Goal: Communication & Community: Answer question/provide support

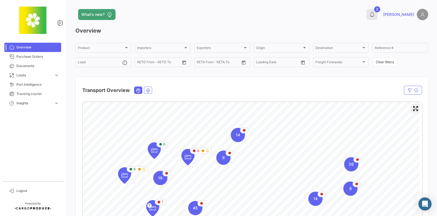
click at [375, 13] on icon at bounding box center [372, 14] width 5 height 5
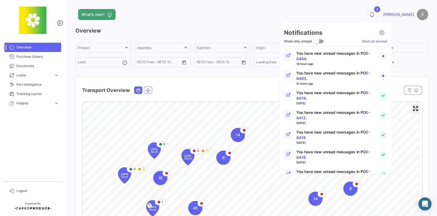
click at [346, 73] on p "You have new unread messages in PO E-8493 ." at bounding box center [336, 75] width 78 height 11
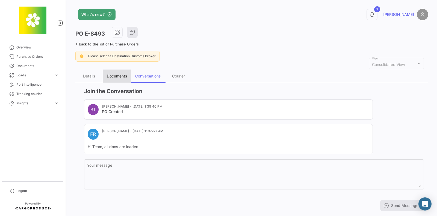
click at [124, 77] on div "Documents" at bounding box center [117, 76] width 20 height 5
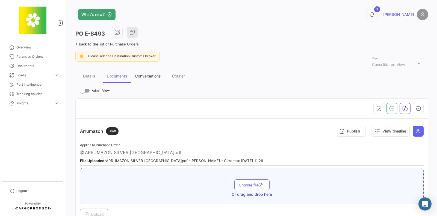
click at [147, 78] on div "Conversations" at bounding box center [148, 75] width 34 height 13
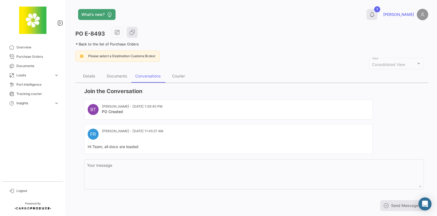
click at [375, 16] on icon at bounding box center [372, 14] width 5 height 5
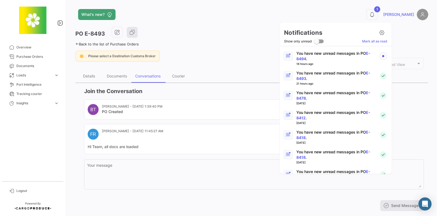
click at [328, 62] on div "18 hours ago" at bounding box center [336, 64] width 78 height 4
click at [328, 56] on p "You have new unread messages in PO E-8494 ." at bounding box center [336, 56] width 78 height 11
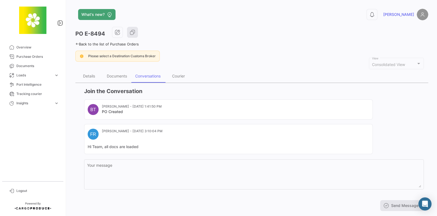
click at [153, 77] on div "Conversations" at bounding box center [147, 76] width 25 height 5
click at [127, 79] on div "Documents" at bounding box center [117, 75] width 28 height 13
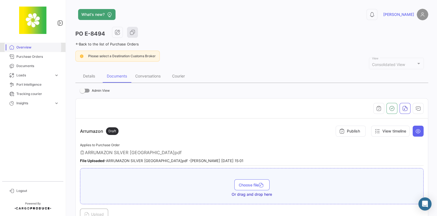
click at [31, 48] on span "Overview" at bounding box center [37, 47] width 43 height 5
